Goal: Information Seeking & Learning: Learn about a topic

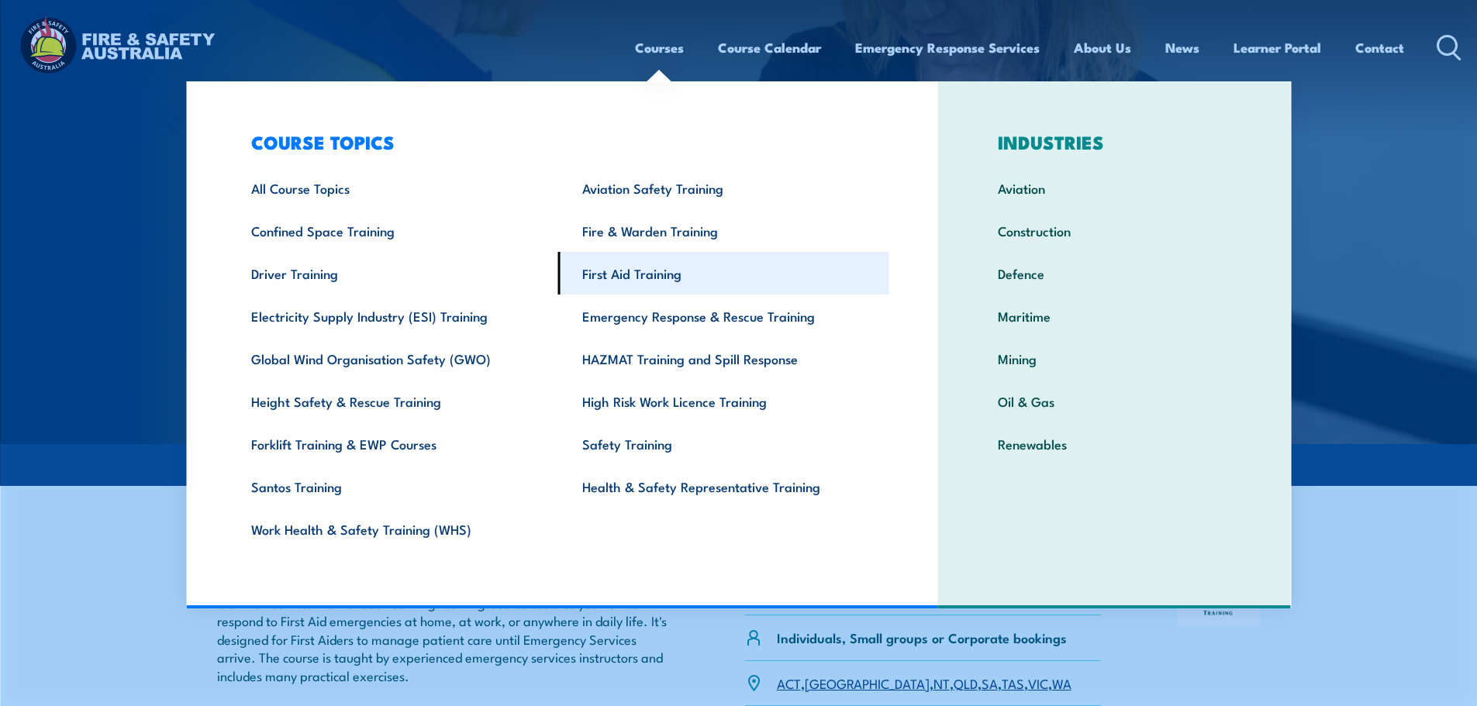
click at [649, 284] on link "First Aid Training" at bounding box center [723, 273] width 331 height 43
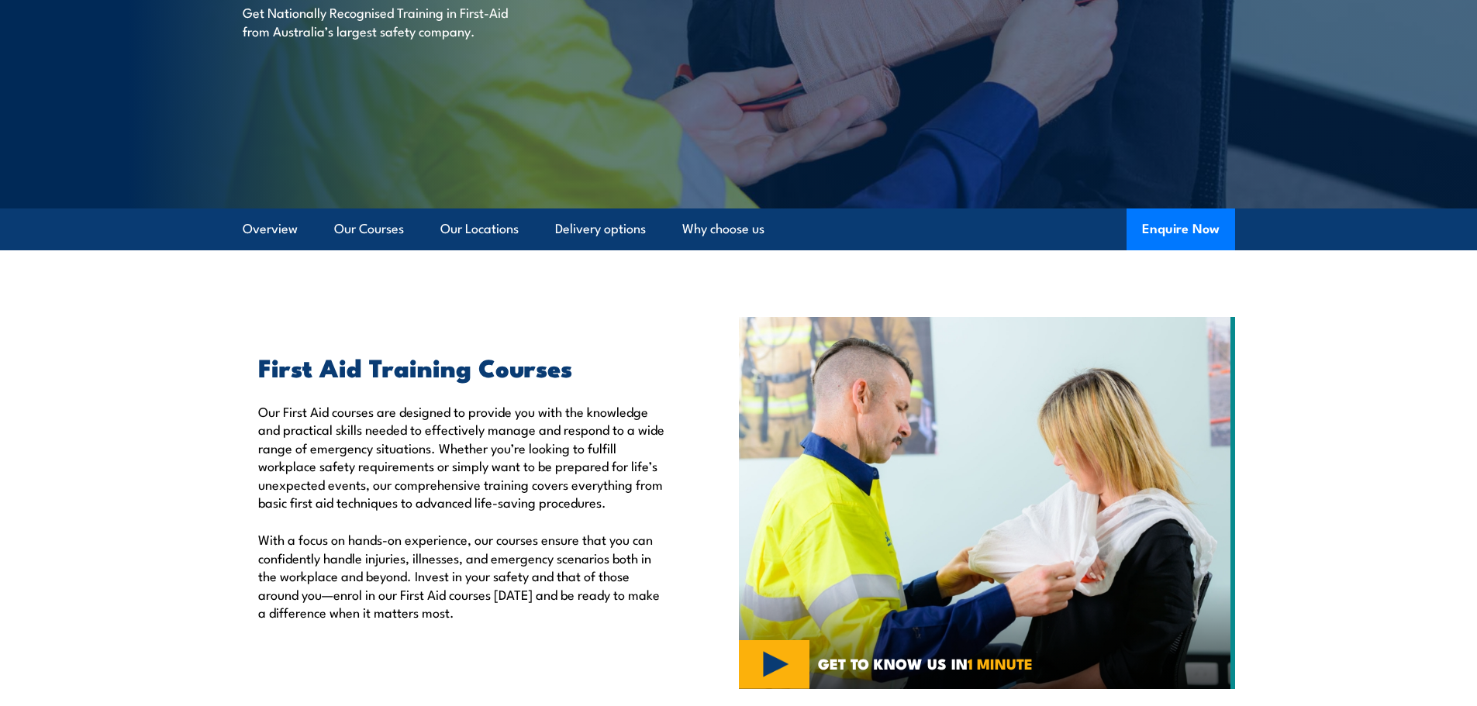
scroll to position [233, 0]
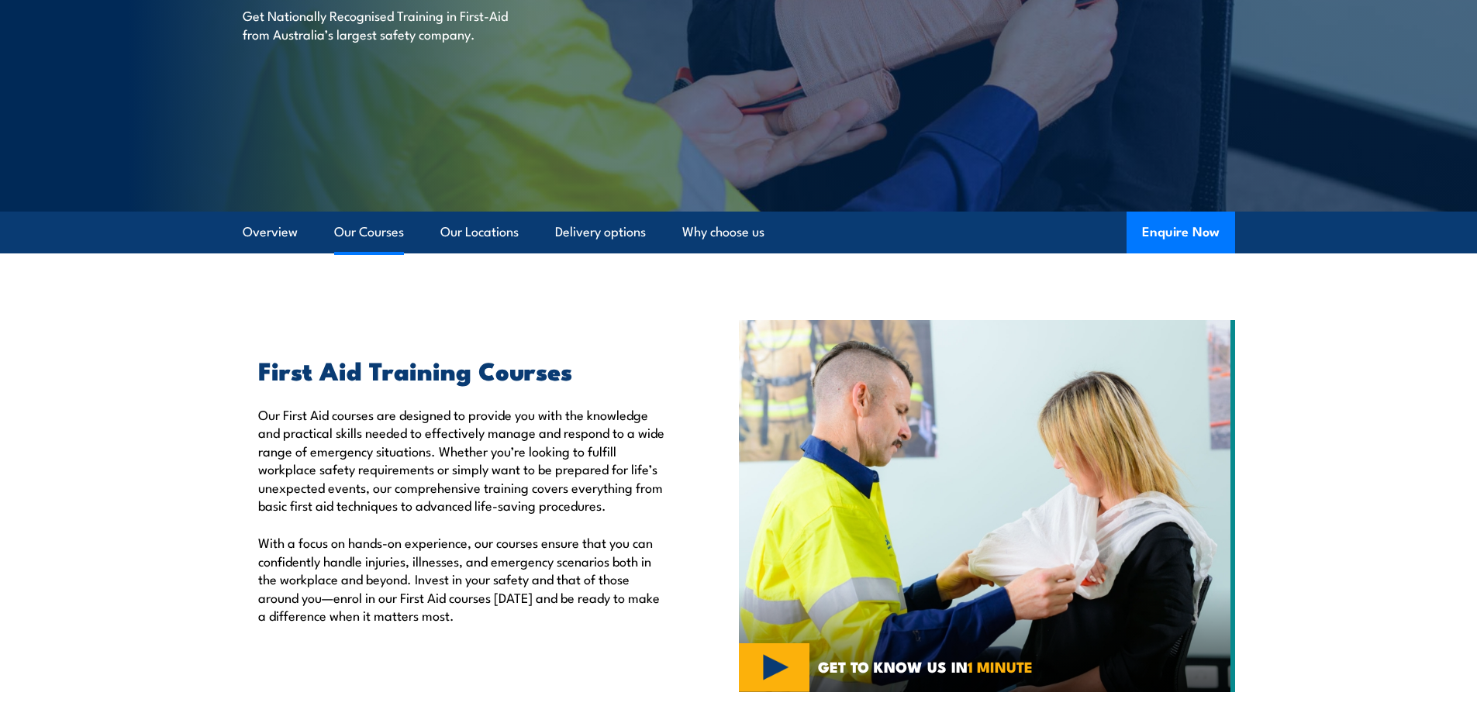
click at [376, 228] on link "Our Courses" at bounding box center [369, 232] width 70 height 41
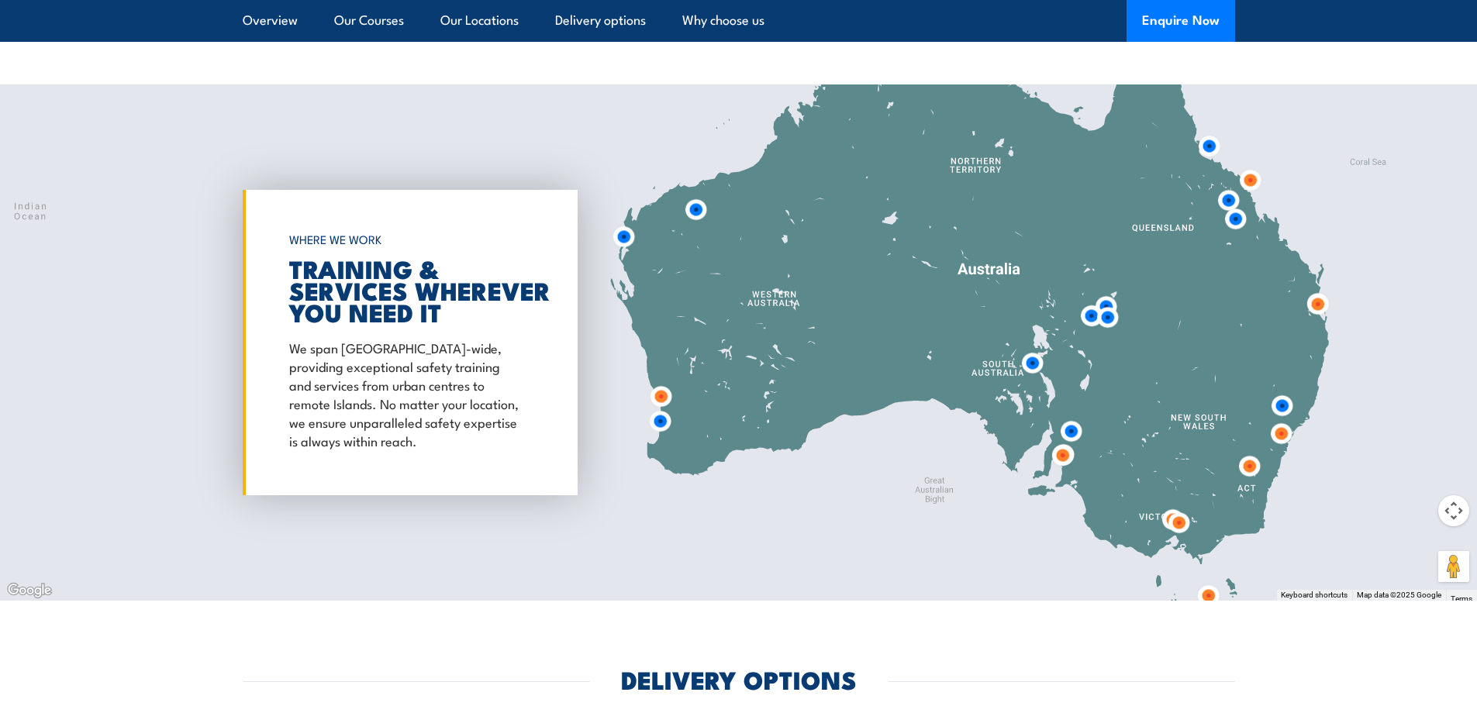
scroll to position [3346, 0]
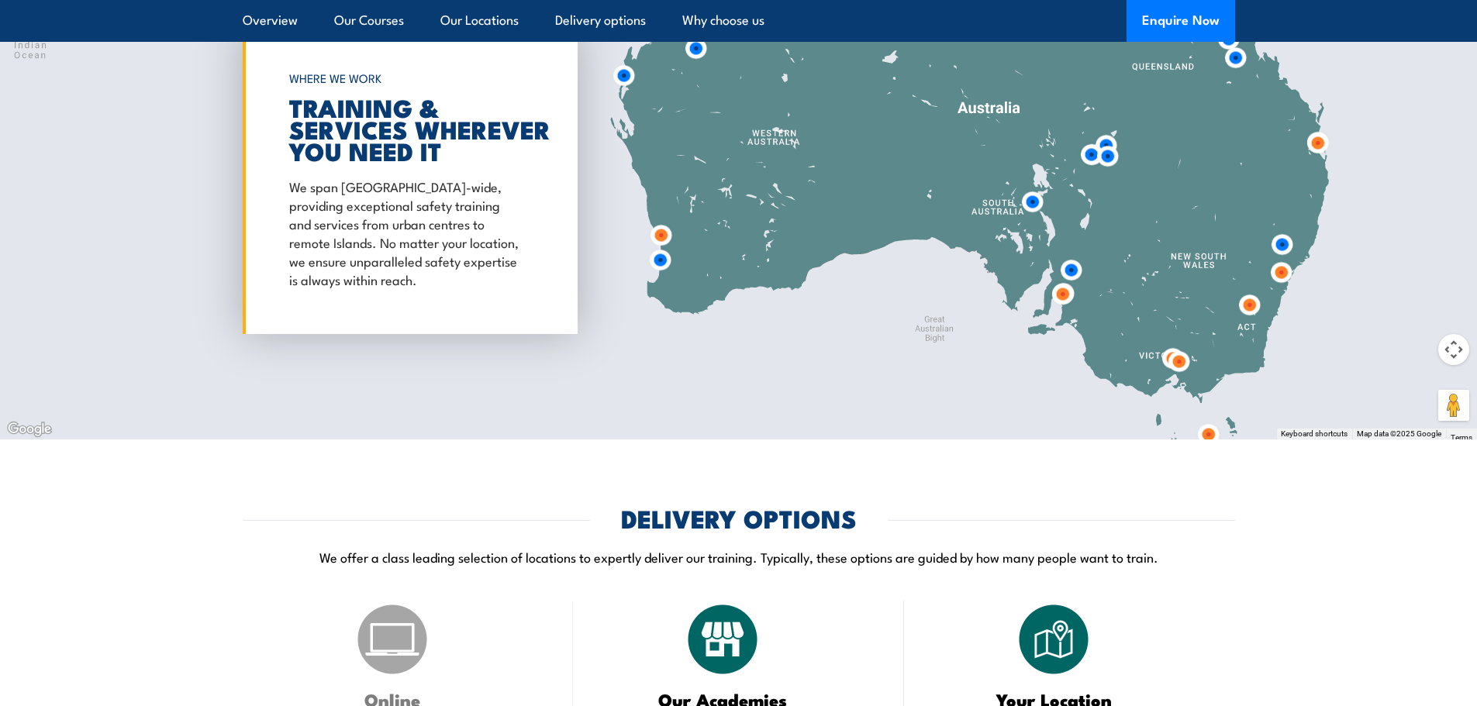
click at [1284, 247] on img at bounding box center [1281, 244] width 29 height 29
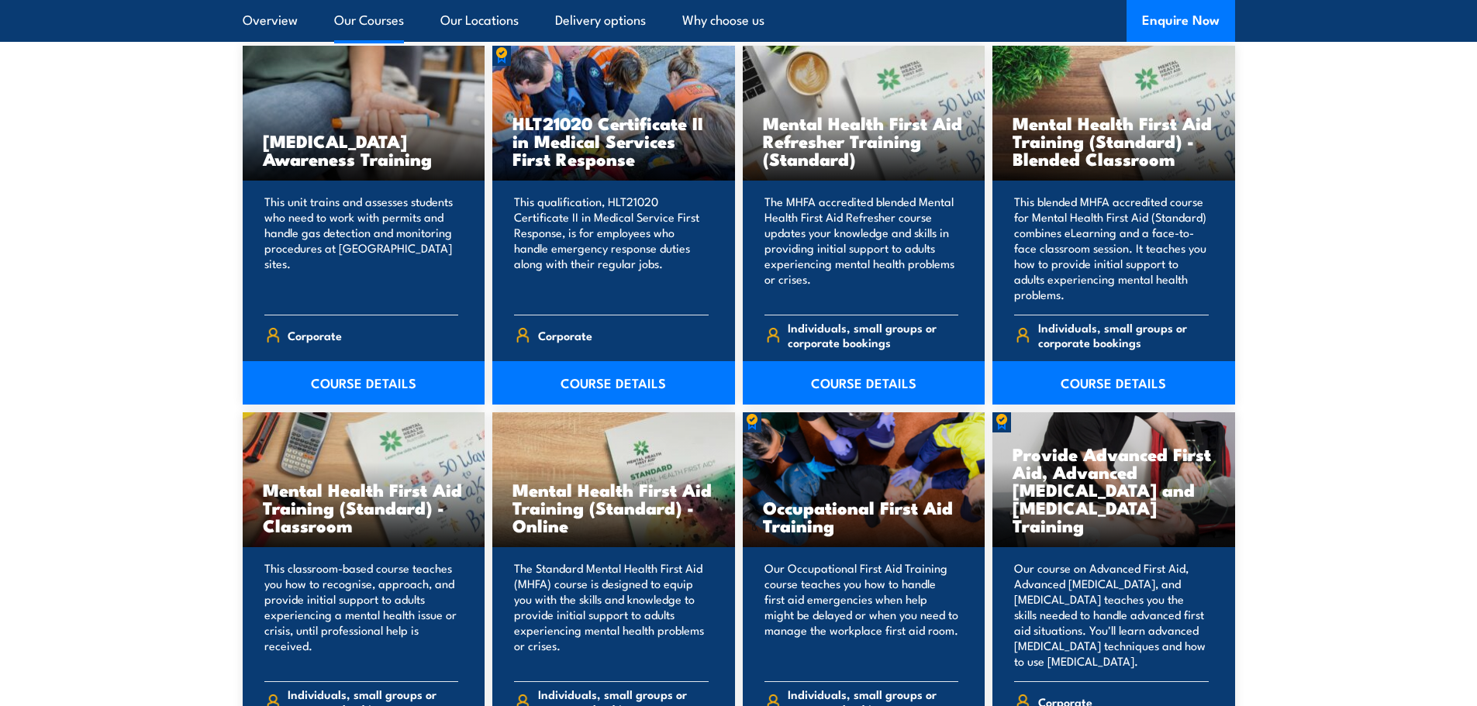
scroll to position [1272, 0]
